Goal: Check status: Check status

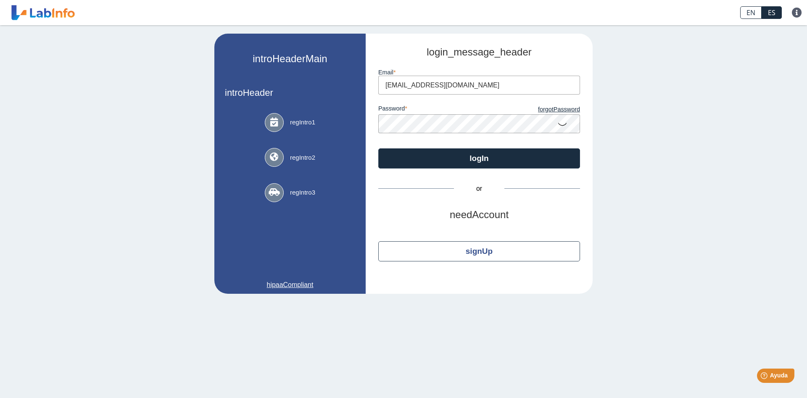
type input "[EMAIL_ADDRESS][DOMAIN_NAME]"
click at [378, 148] on button "logIn" at bounding box center [479, 158] width 202 height 20
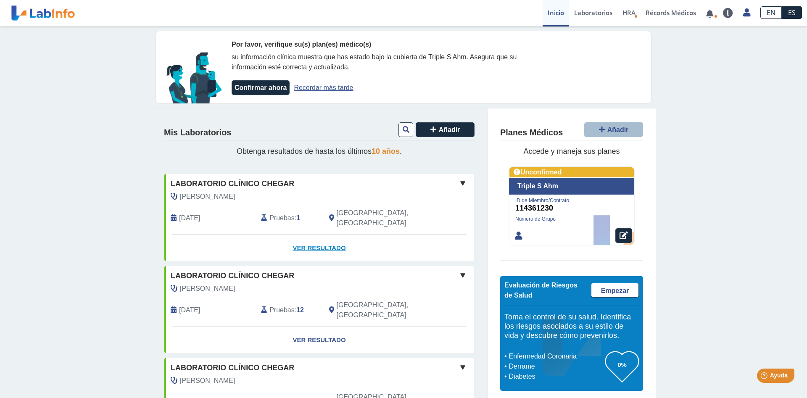
click at [314, 238] on link "Ver Resultado" at bounding box center [319, 248] width 310 height 26
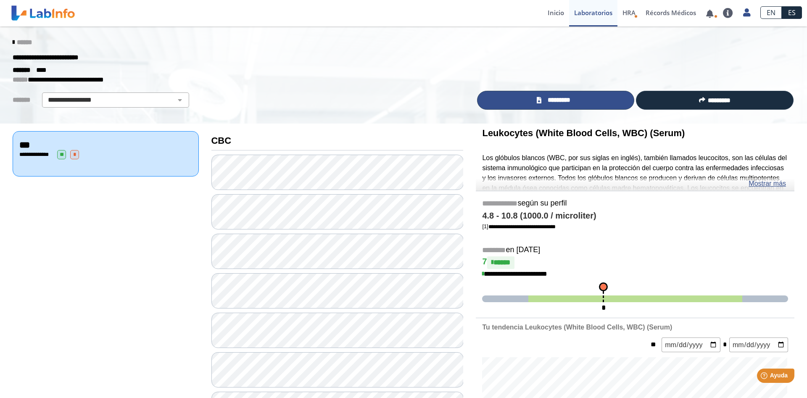
click at [512, 106] on link "*********" at bounding box center [556, 100] width 158 height 19
